Goal: Complete application form

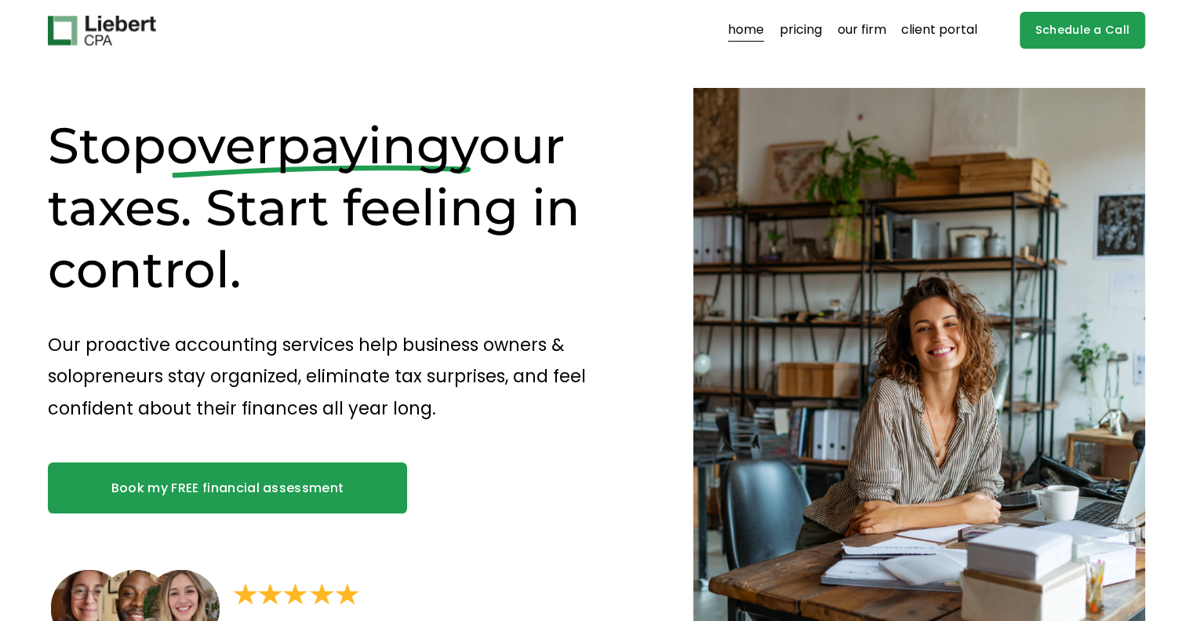
click at [198, 476] on link "Book my FREE financial assessment" at bounding box center [227, 487] width 359 height 50
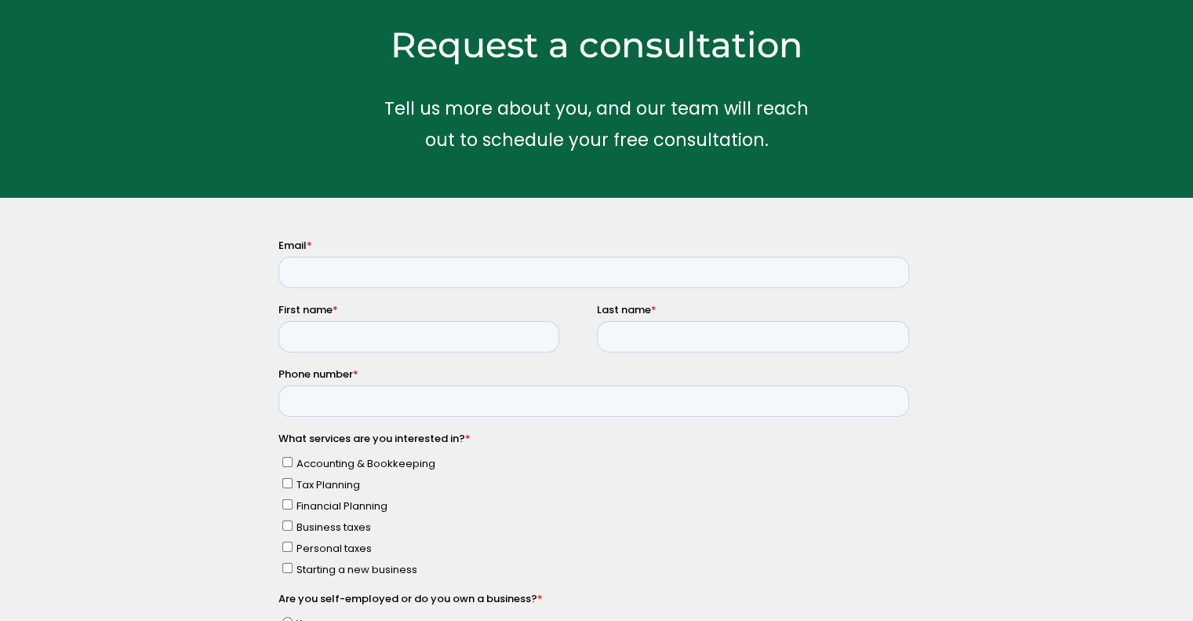
scroll to position [157, 0]
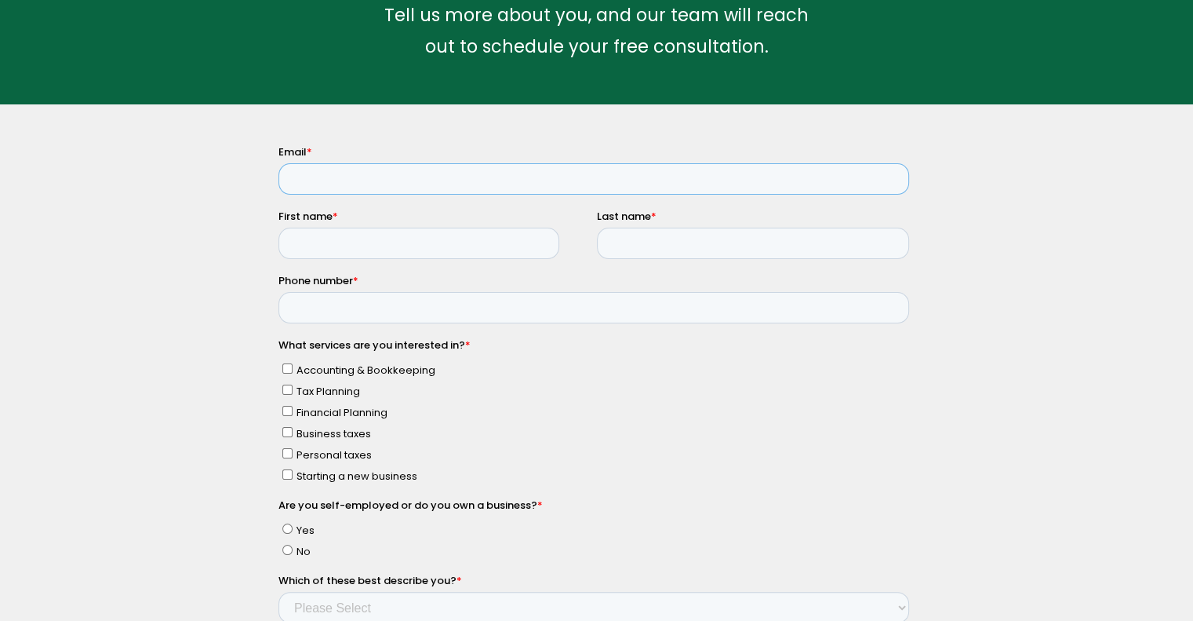
click at [326, 171] on input "Email *" at bounding box center [593, 177] width 631 height 31
type input "cathalgorman@hotmail.com"
type input "Cathal"
type input "OGorman"
type input "8573209109"
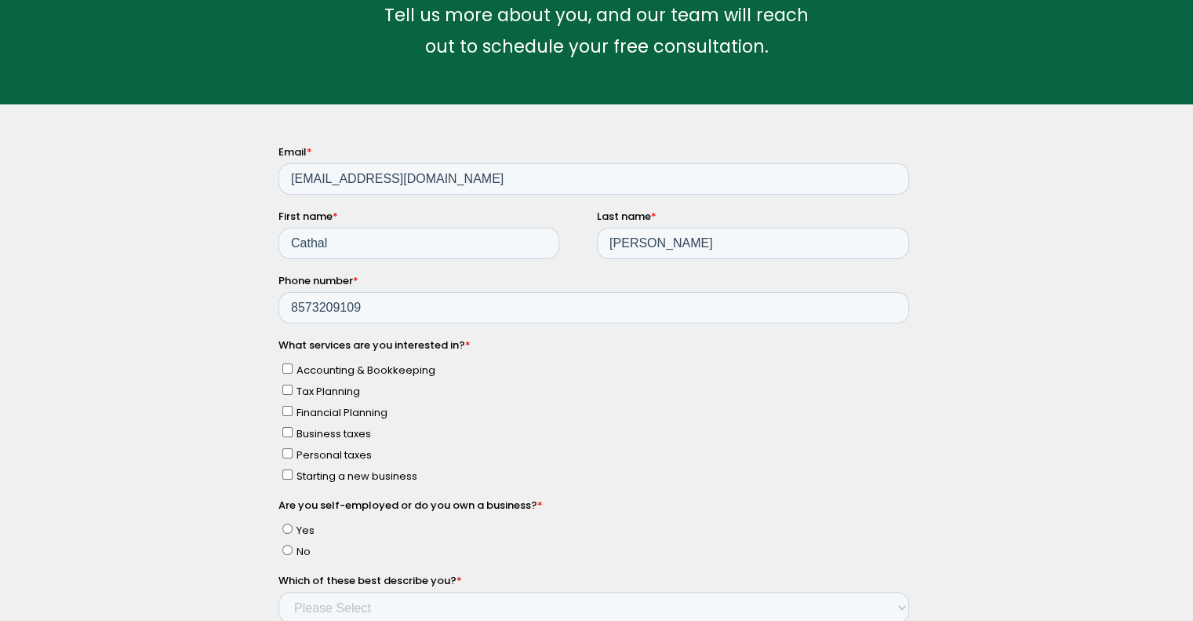
click at [284, 450] on input "Personal taxes" at bounding box center [287, 452] width 10 height 10
checkbox input "true"
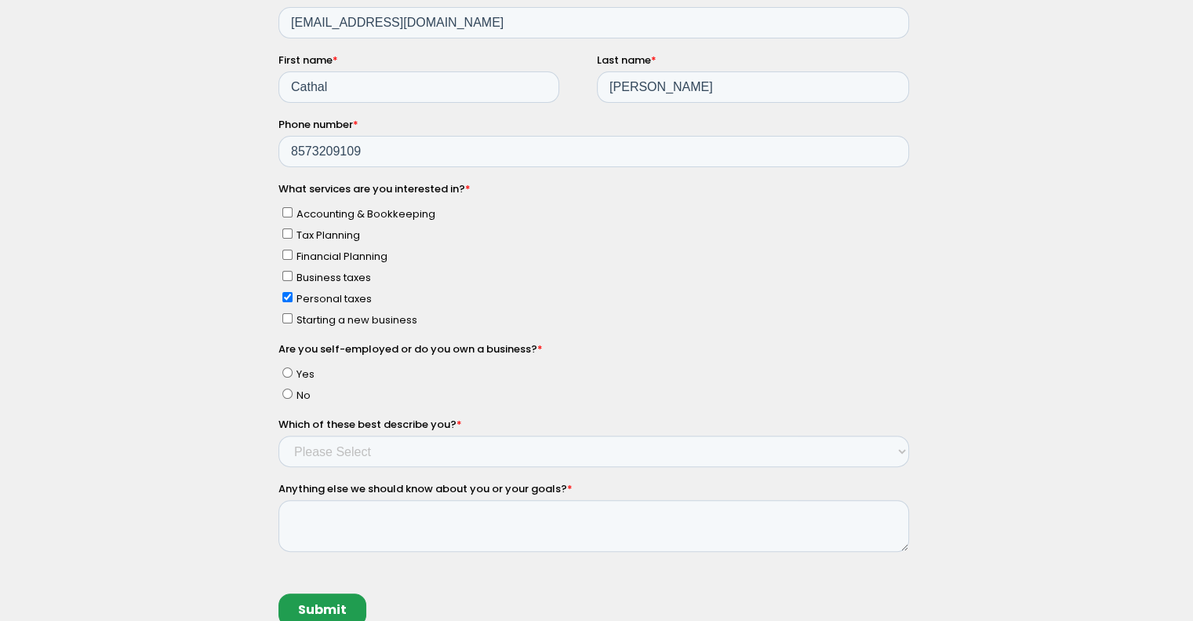
scroll to position [314, 0]
click at [282, 390] on input "No" at bounding box center [287, 393] width 10 height 10
radio input "true"
click at [335, 454] on select "Please Select Income < $100k Income between $100k-$250k Income between $250k-$5…" at bounding box center [593, 450] width 631 height 31
select select "Income between $100k-$350k"
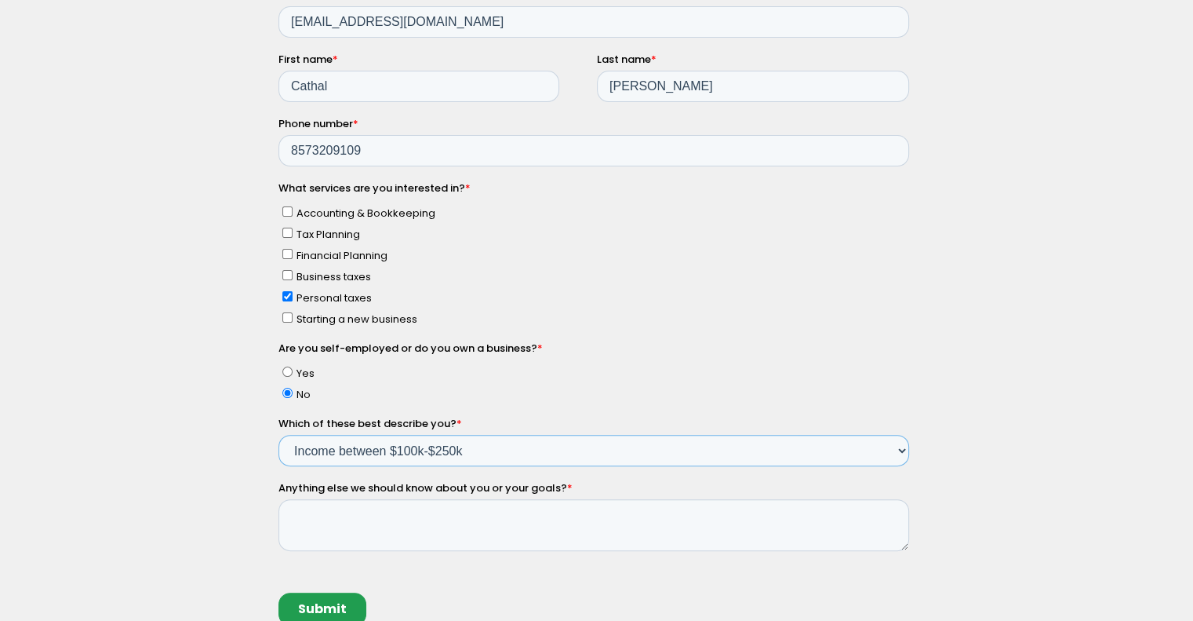
click at [278, 447] on select "Please Select Income < $100k Income between $100k-$250k Income between $250k-$5…" at bounding box center [593, 450] width 631 height 31
click at [374, 519] on textarea "Anything else we should know about you or your goals? *" at bounding box center [593, 525] width 631 height 52
type textarea "N"
type textarea "Employer planning upcoming IPO, looking for advisor services, and tax filing as…"
drag, startPoint x: 618, startPoint y: 80, endPoint x: 614, endPoint y: 92, distance: 12.2
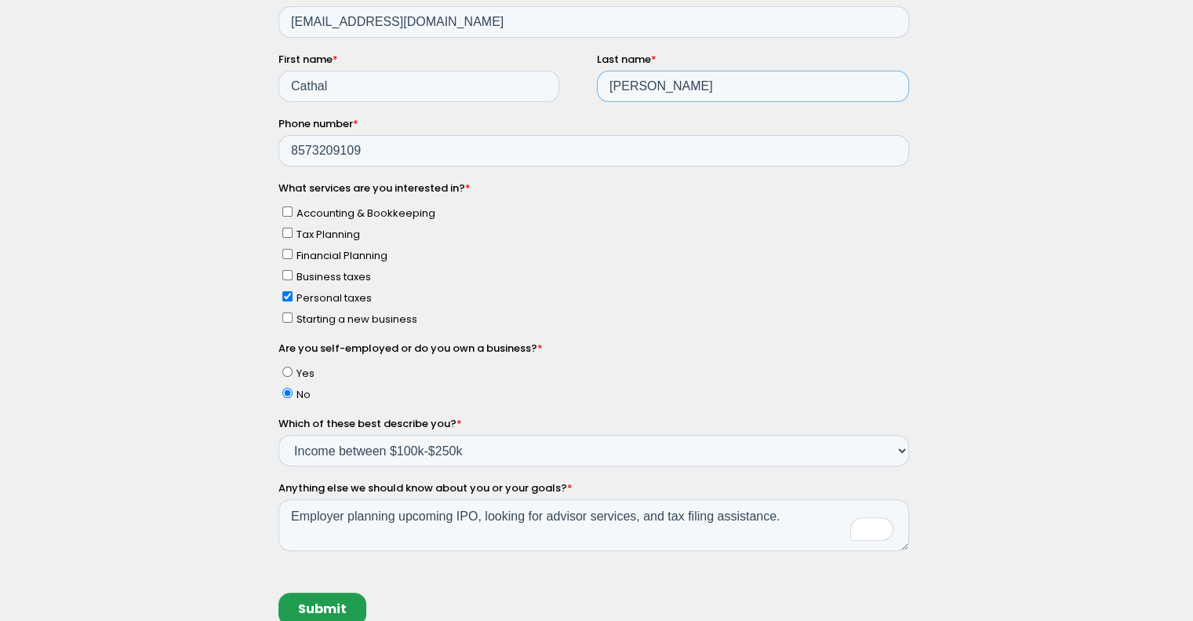
click at [618, 81] on input "OGorman" at bounding box center [752, 86] width 312 height 31
type input "O'Gorman"
click at [333, 611] on input "Submit" at bounding box center [322, 608] width 88 height 33
